Goal: Task Accomplishment & Management: Complete application form

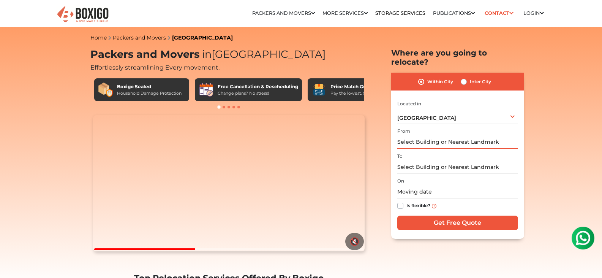
click at [445, 135] on input "text" at bounding box center [458, 141] width 121 height 13
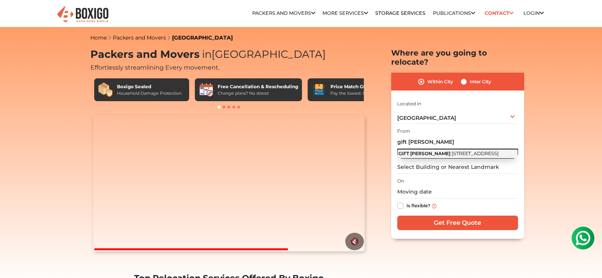
click at [456, 150] on span "[STREET_ADDRESS]" at bounding box center [475, 153] width 47 height 6
type input "GIFT [PERSON_NAME], [STREET_ADDRESS]"
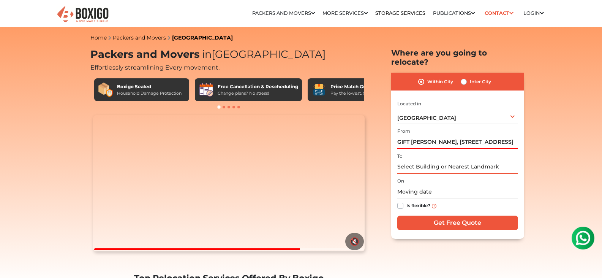
click at [420, 160] on input "text" at bounding box center [458, 166] width 121 height 13
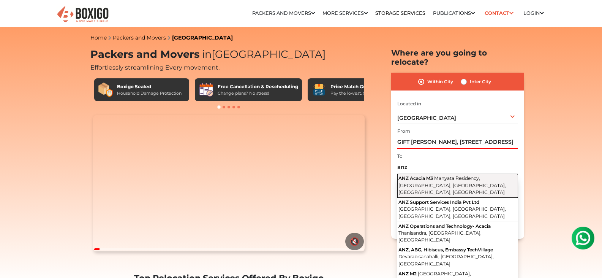
click at [428, 175] on span "Manyata Residency, [GEOGRAPHIC_DATA], [GEOGRAPHIC_DATA], [GEOGRAPHIC_DATA], [GE…" at bounding box center [453, 185] width 108 height 20
type input "ANZ Acacia M3, Manyata Residency, [GEOGRAPHIC_DATA], [GEOGRAPHIC_DATA], [GEOGRA…"
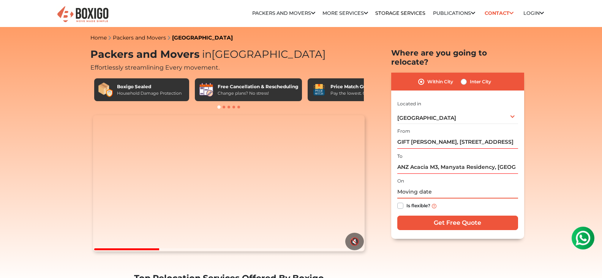
click at [512, 185] on input "text" at bounding box center [458, 191] width 121 height 13
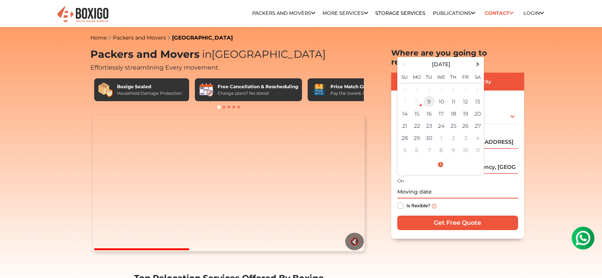
click at [430, 95] on td "9" at bounding box center [429, 101] width 12 height 12
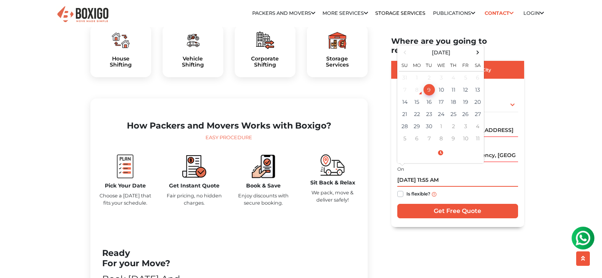
scroll to position [380, 0]
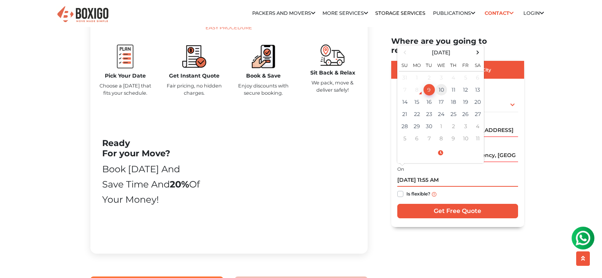
click at [443, 84] on td "10" at bounding box center [442, 90] width 12 height 12
type input "[DATE] 11:55 AM"
click at [407, 190] on label "Is flexible?" at bounding box center [419, 194] width 24 height 8
click at [399, 190] on input "Is flexible?" at bounding box center [401, 194] width 6 height 8
checkbox input "true"
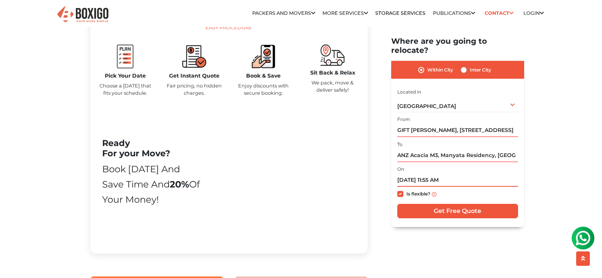
click at [441, 174] on input "[DATE] 11:55 AM" at bounding box center [458, 180] width 121 height 13
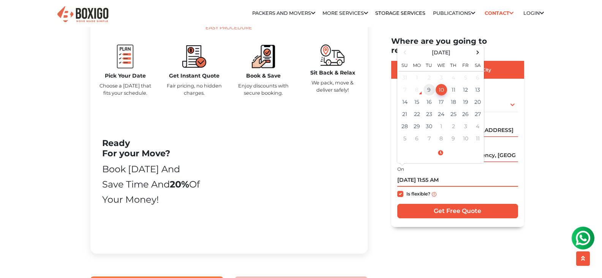
click at [426, 84] on td "9" at bounding box center [429, 90] width 12 height 12
click at [427, 84] on td "9" at bounding box center [429, 90] width 12 height 12
click at [431, 84] on td "9" at bounding box center [429, 90] width 12 height 12
click at [451, 84] on td "11" at bounding box center [454, 90] width 12 height 12
type input "[DATE] 11:55 AM"
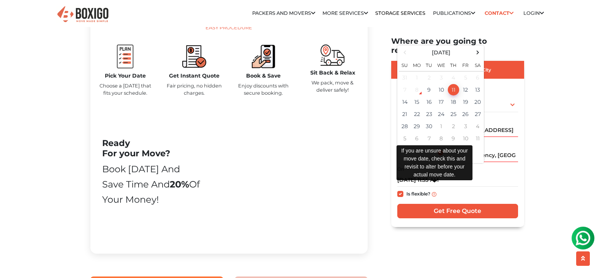
click at [435, 192] on img at bounding box center [434, 194] width 5 height 5
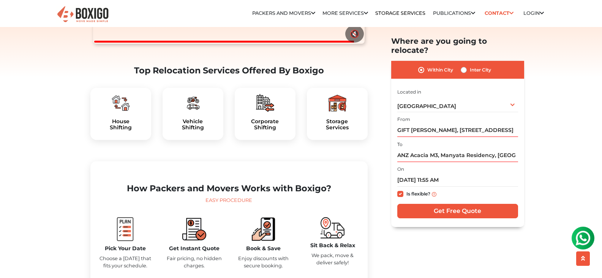
scroll to position [190, 0]
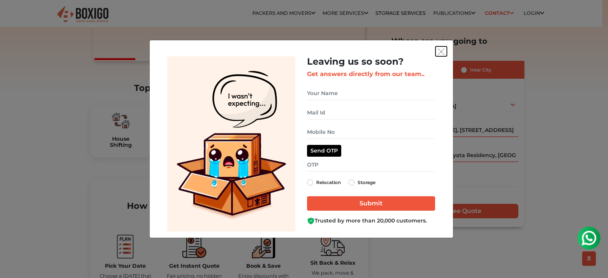
click at [442, 49] on img "get free quote dialog" at bounding box center [441, 51] width 7 height 7
